Goal: Entertainment & Leisure: Consume media (video, audio)

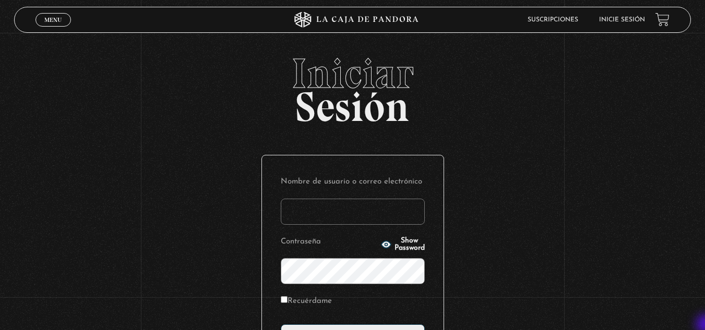
type input "[EMAIL_ADDRESS][DOMAIN_NAME]"
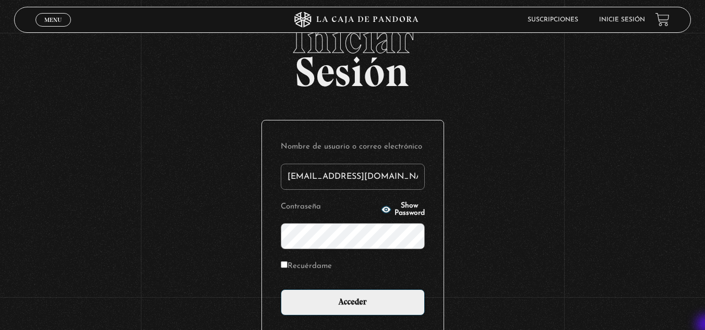
scroll to position [42, 0]
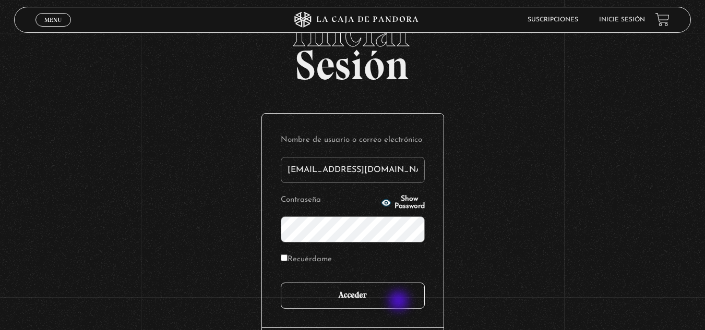
click at [400, 302] on input "Acceder" at bounding box center [353, 296] width 144 height 26
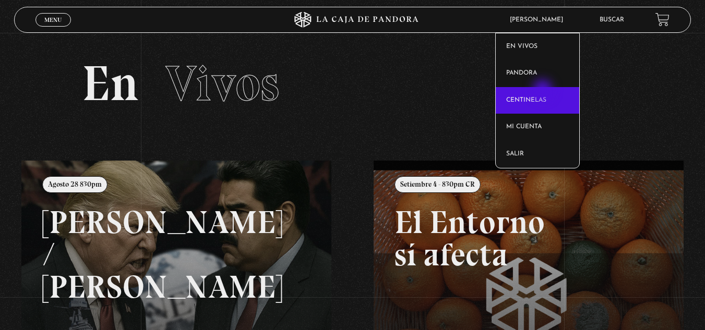
click at [544, 91] on link "Centinelas" at bounding box center [538, 100] width 84 height 27
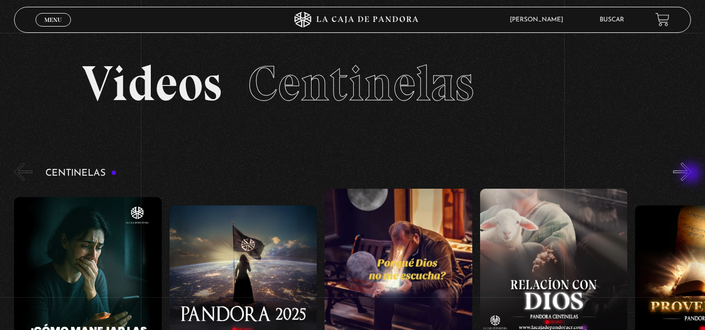
click at [692, 174] on button "»" at bounding box center [682, 172] width 18 height 18
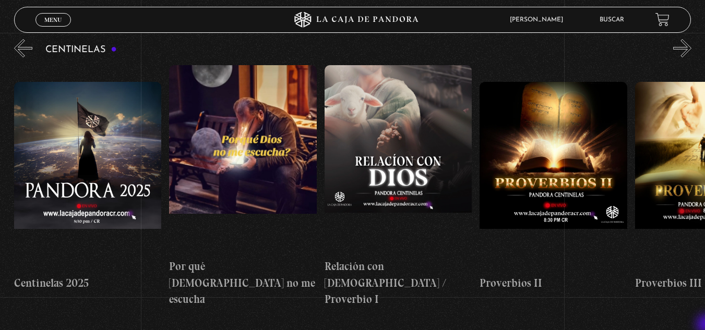
scroll to position [125, 0]
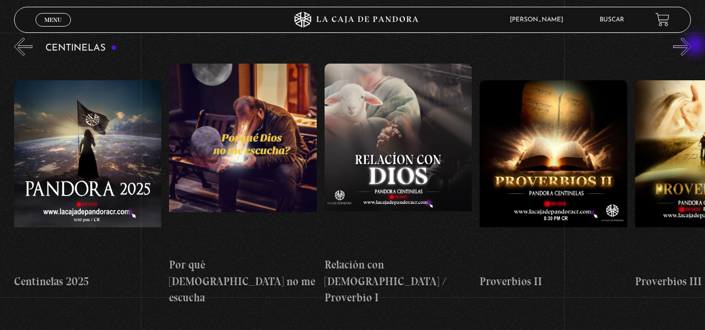
click at [692, 46] on button "»" at bounding box center [682, 47] width 18 height 18
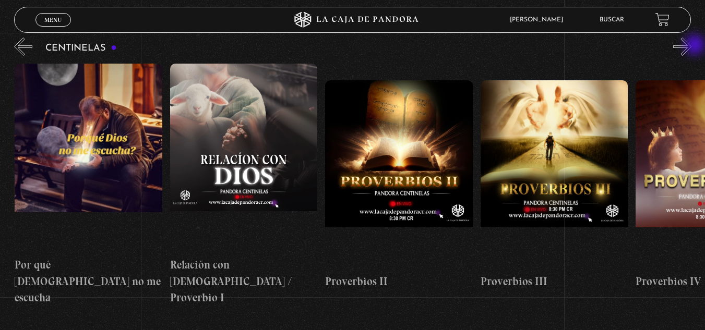
click at [692, 46] on button "»" at bounding box center [682, 47] width 18 height 18
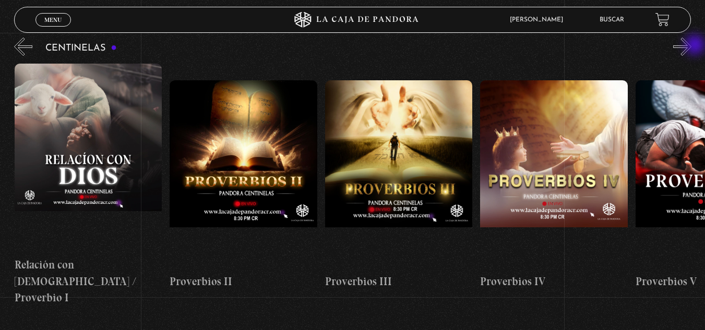
click at [692, 46] on button "»" at bounding box center [682, 47] width 18 height 18
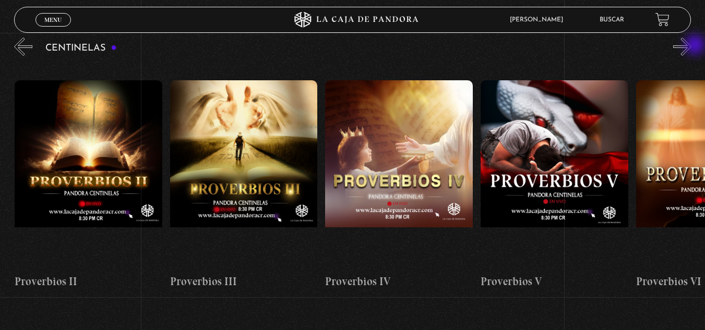
scroll to position [0, 621]
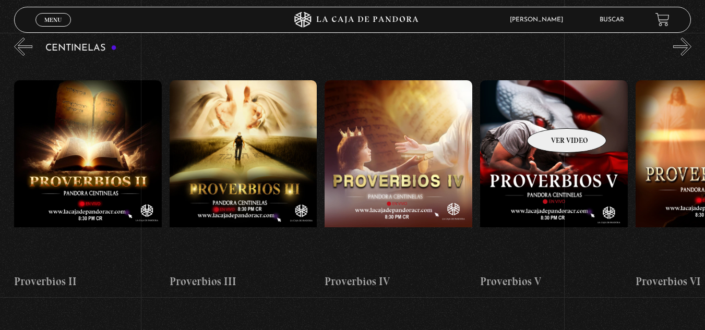
click at [553, 113] on figure at bounding box center [554, 174] width 148 height 188
click at [547, 118] on figure at bounding box center [554, 174] width 148 height 188
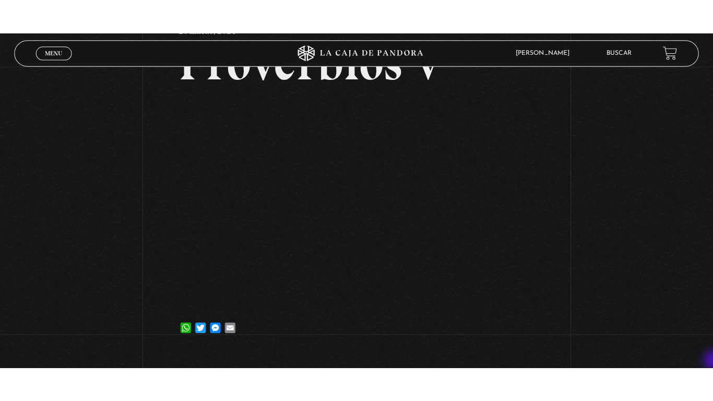
scroll to position [84, 0]
